Goal: Task Accomplishment & Management: Use online tool/utility

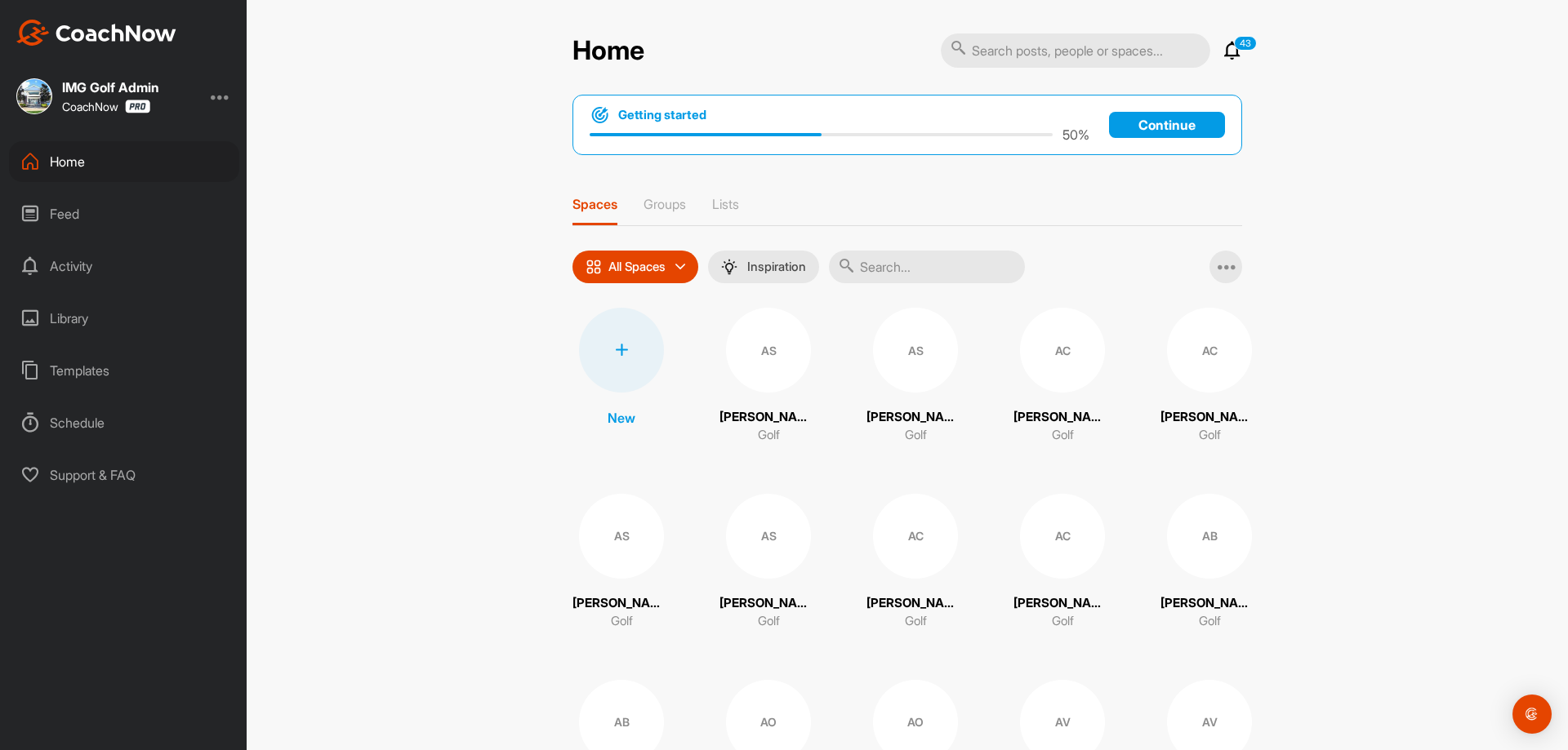
click at [617, 351] on icon at bounding box center [622, 351] width 13 height 13
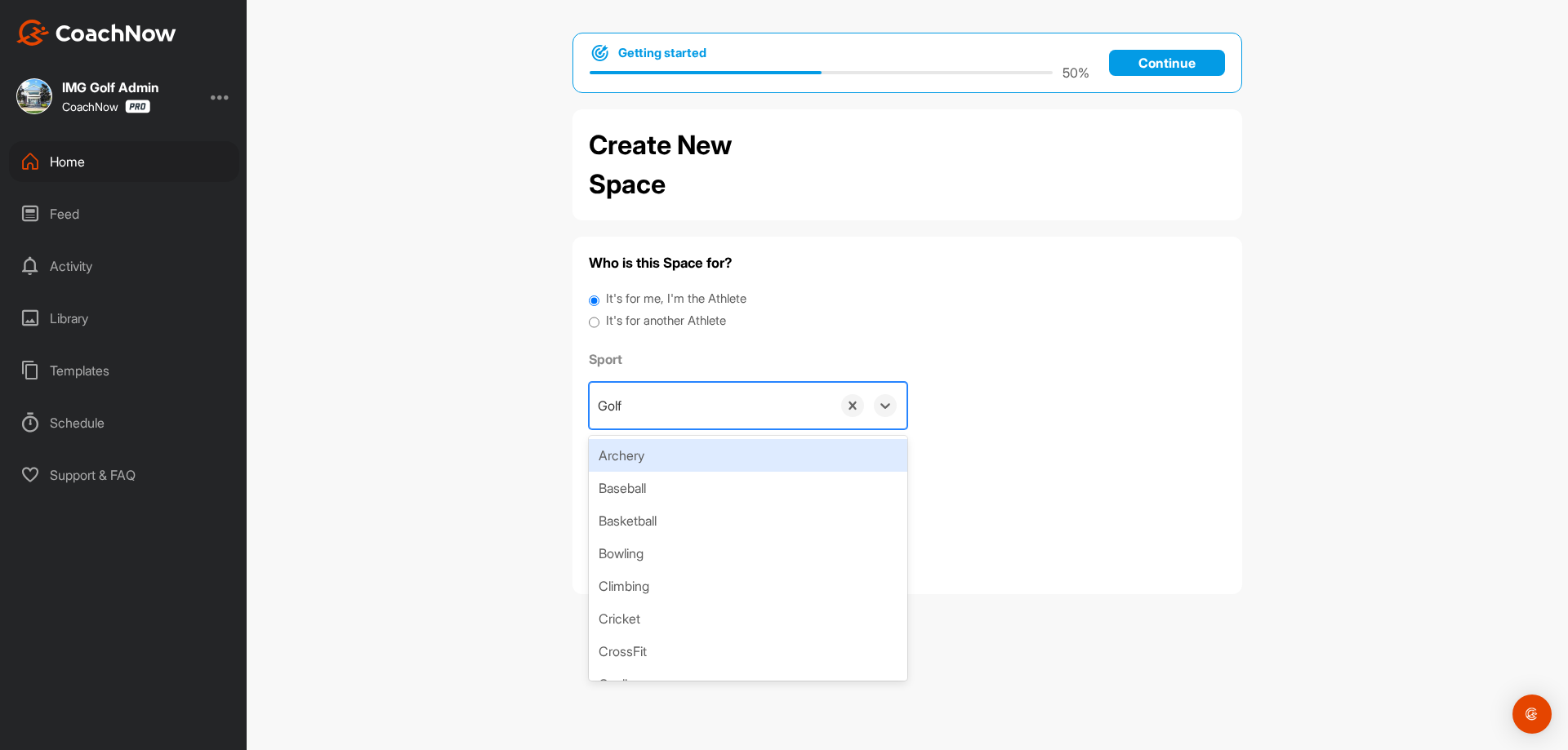
click at [723, 412] on div "Golf" at bounding box center [710, 405] width 241 height 45
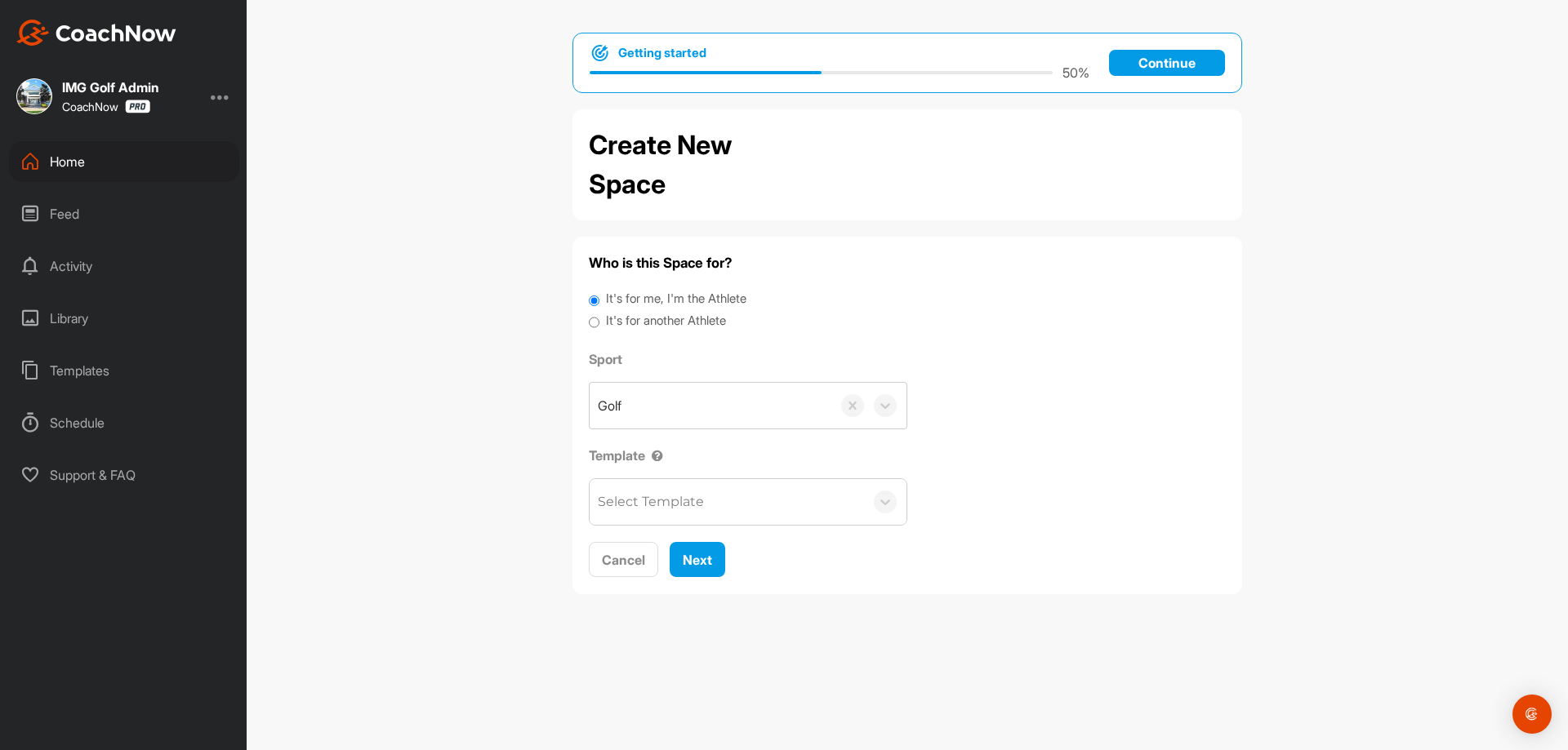
click at [1168, 60] on p "Continue" at bounding box center [1167, 62] width 116 height 26
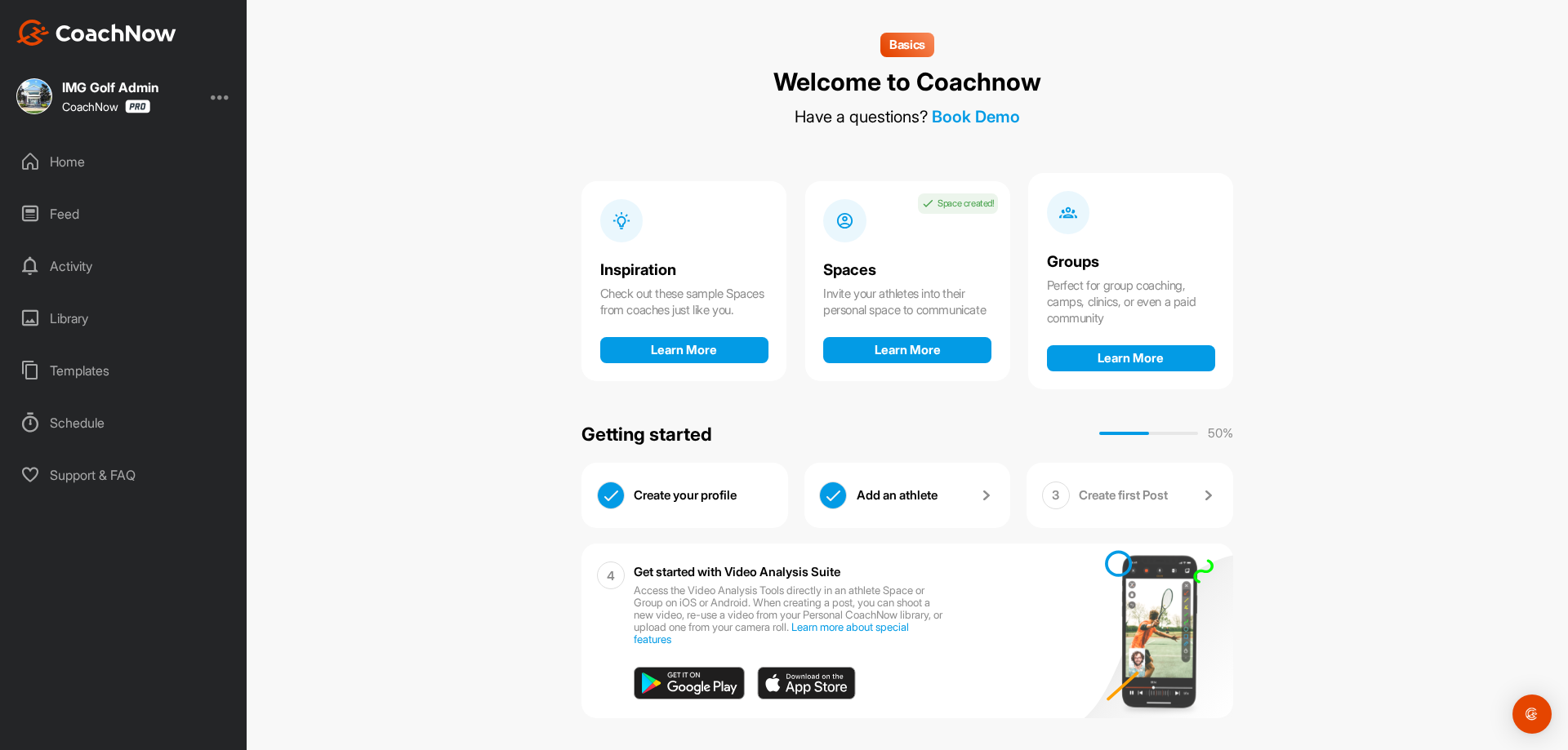
click at [72, 156] on div "Home" at bounding box center [124, 161] width 230 height 41
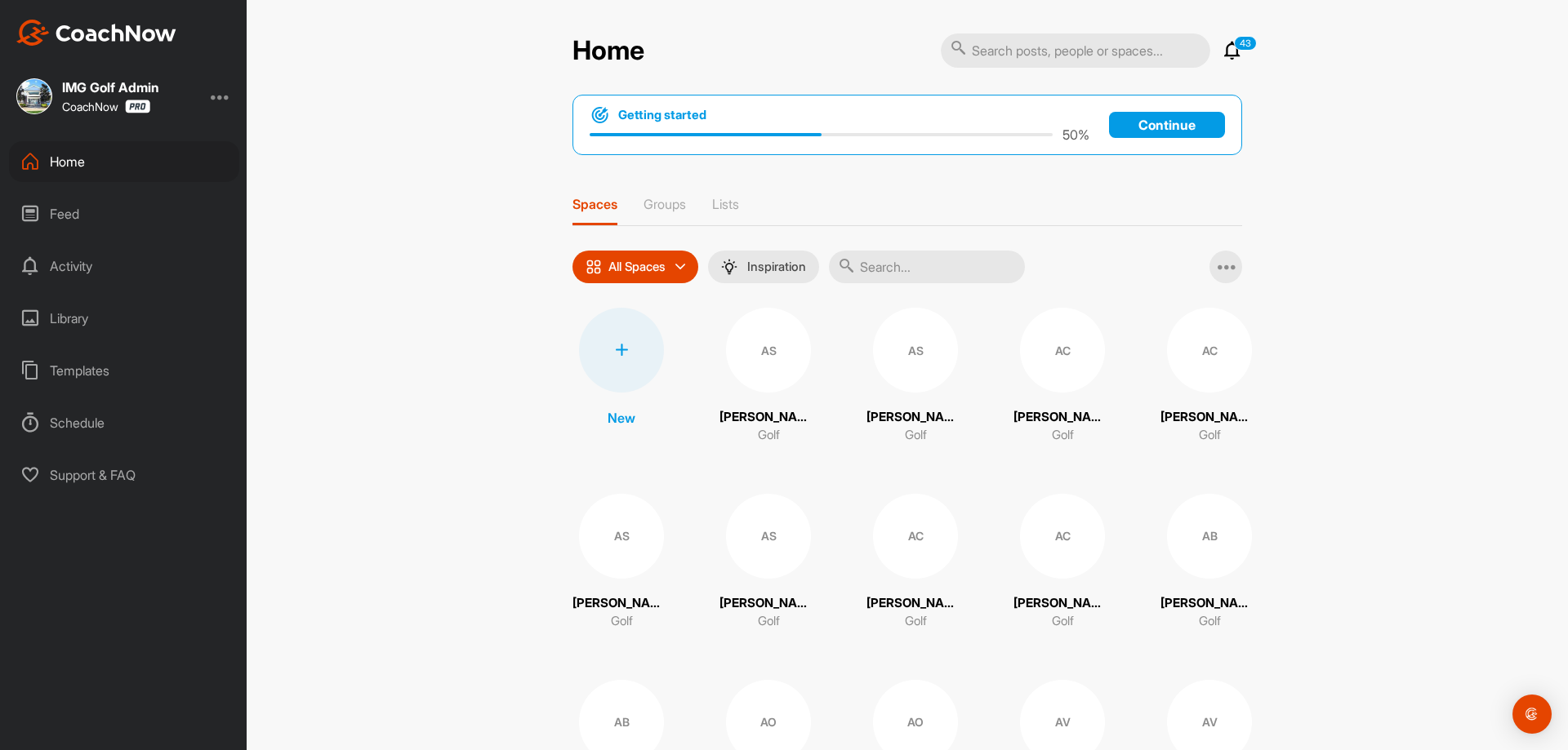
click at [657, 261] on p "All Spaces" at bounding box center [637, 267] width 57 height 13
click at [610, 341] on div at bounding box center [621, 350] width 85 height 85
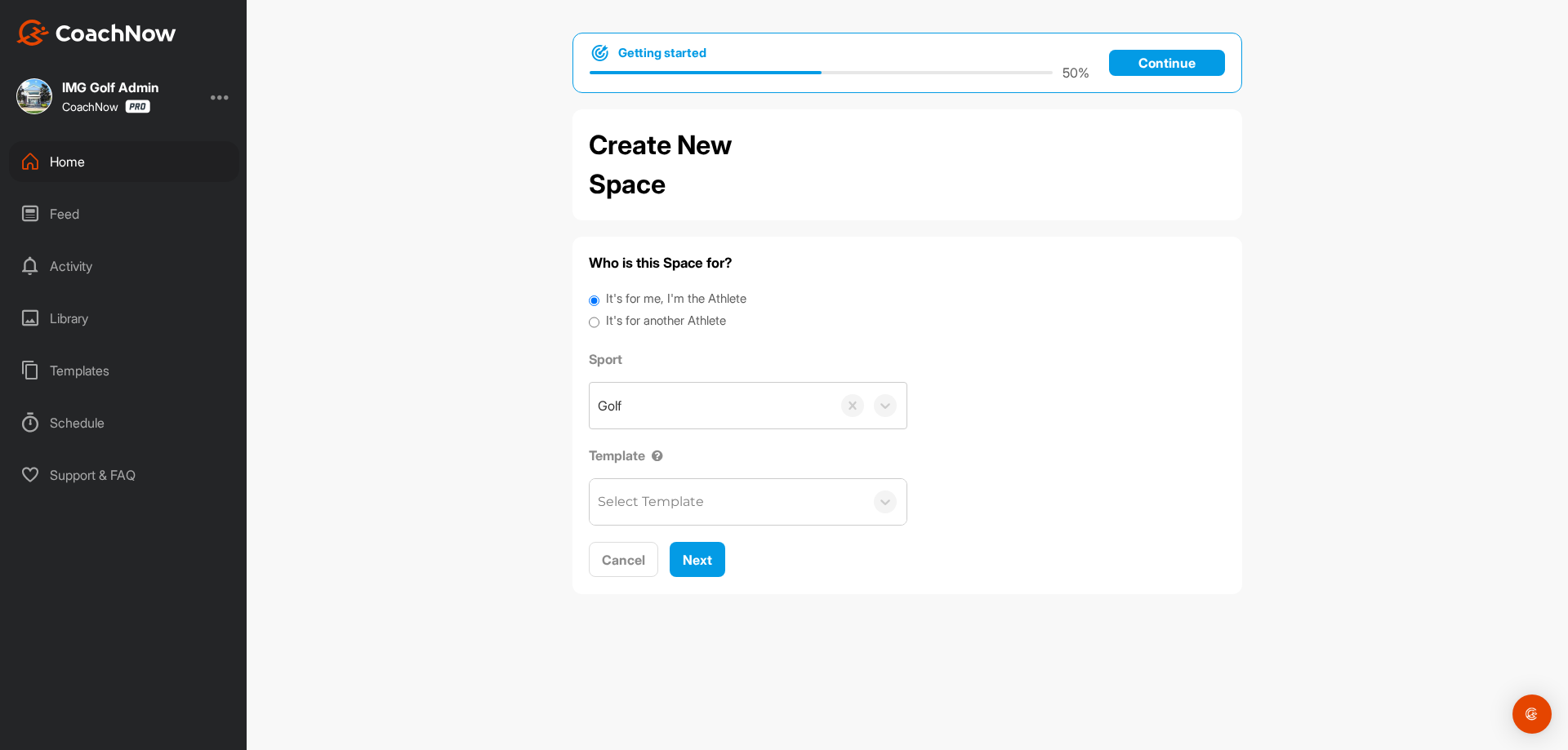
click at [709, 503] on div "Select Template" at bounding box center [727, 502] width 274 height 45
click at [691, 322] on label "It's for another Athlete" at bounding box center [665, 321] width 120 height 18
click at [599, 322] on input "It's for another Athlete" at bounding box center [594, 323] width 11 height 22
radio input "true"
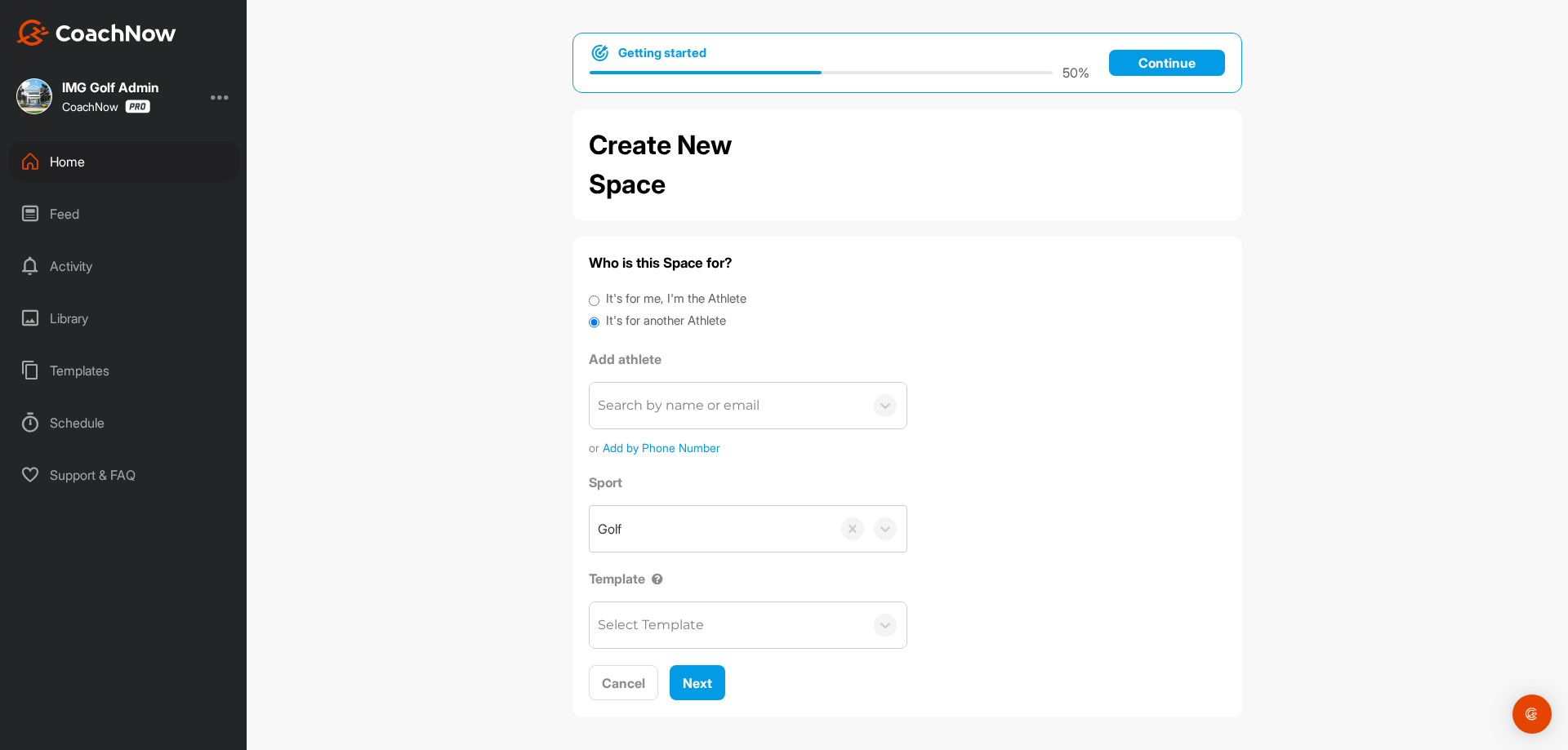
click at [723, 625] on div "Select Template" at bounding box center [727, 625] width 274 height 45
click at [723, 624] on div "Select Template" at bounding box center [727, 625] width 274 height 45
click at [86, 209] on div "Feed" at bounding box center [124, 214] width 230 height 41
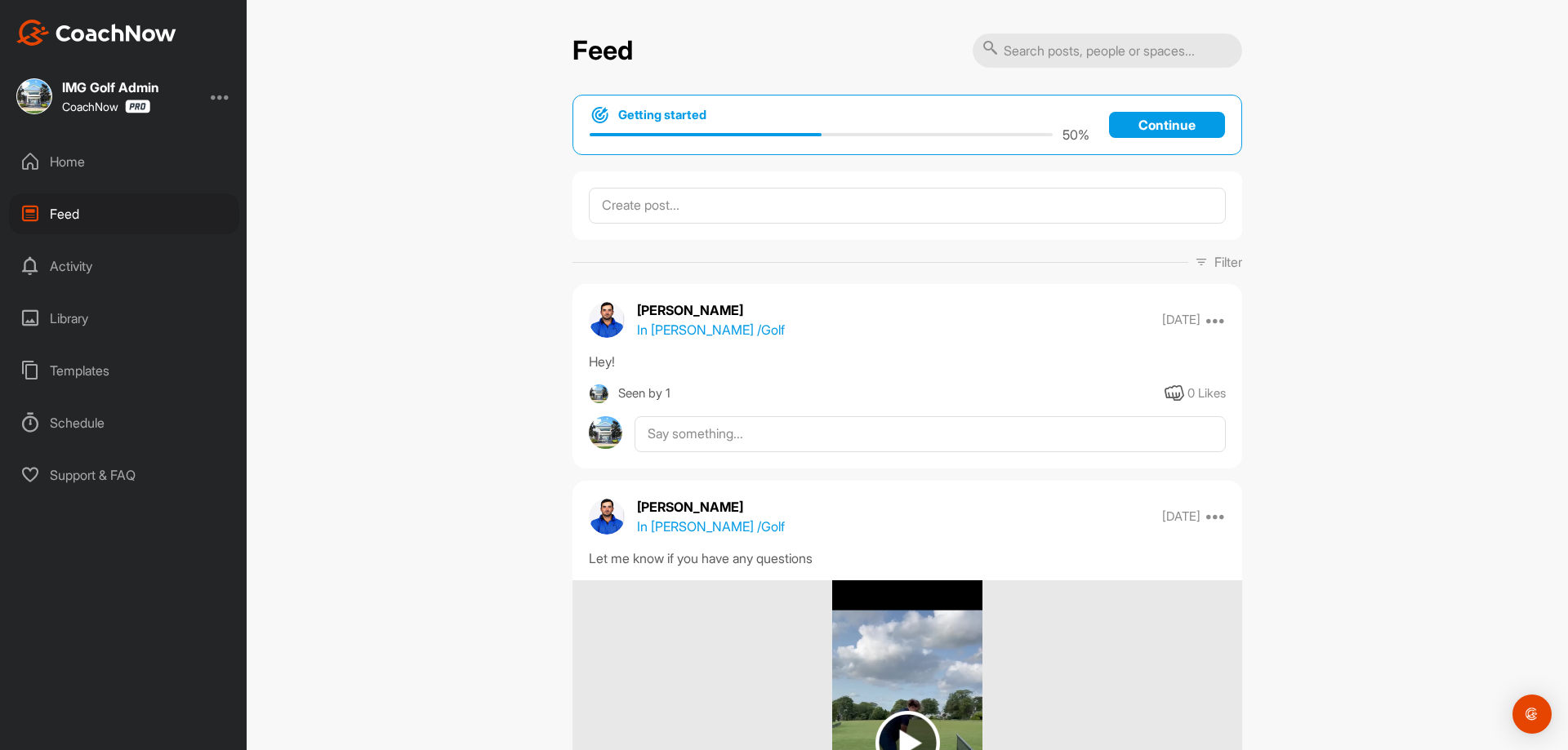
click at [98, 165] on div "Home" at bounding box center [124, 161] width 230 height 41
